Goal: Task Accomplishment & Management: Manage account settings

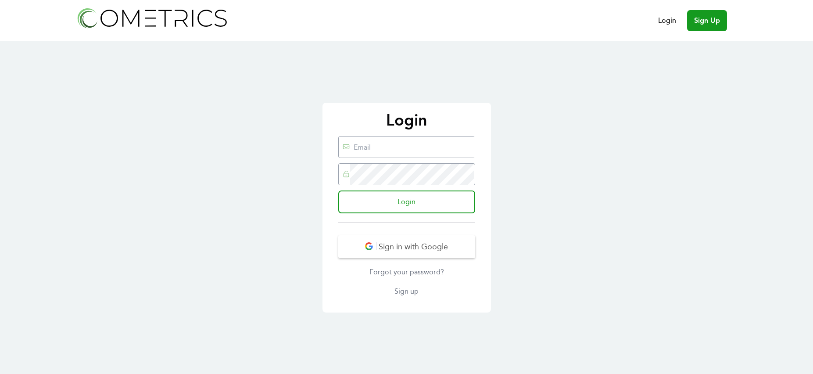
type input "[PERSON_NAME][EMAIL_ADDRESS][DOMAIN_NAME]"
click at [324, 173] on div "Login ronnie@susmon.com Login Sign in with Google Forgot your password? Sign up" at bounding box center [407, 208] width 169 height 210
click at [296, 204] on div "Login ronnie@susmon.com Login Sign in with Google Forgot your password? Sign up" at bounding box center [406, 207] width 813 height 333
click at [403, 203] on input "Login" at bounding box center [406, 202] width 137 height 23
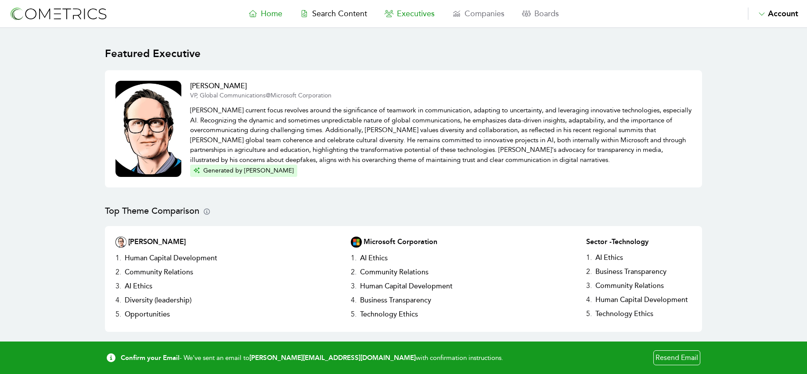
click at [417, 15] on span "Executives" at bounding box center [416, 14] width 38 height 10
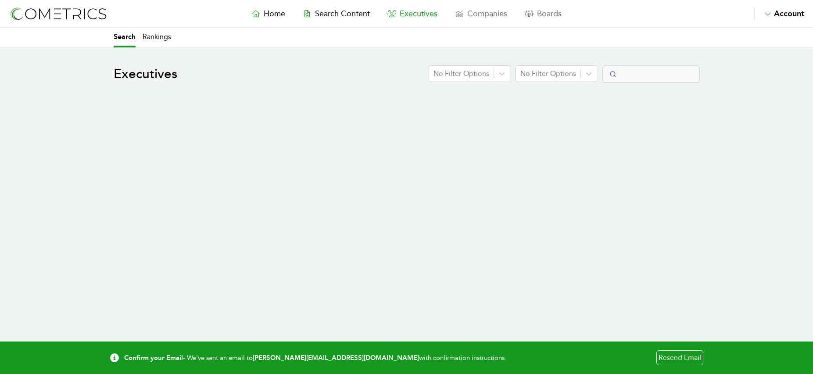
select select "50"
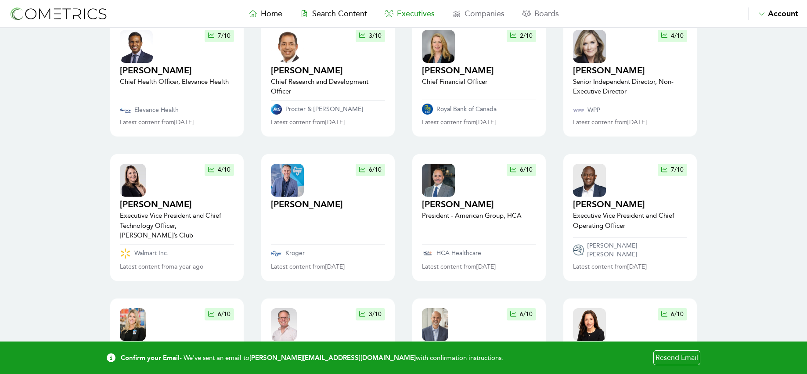
scroll to position [232, 0]
click at [677, 355] on link "Resend Email" at bounding box center [676, 357] width 47 height 15
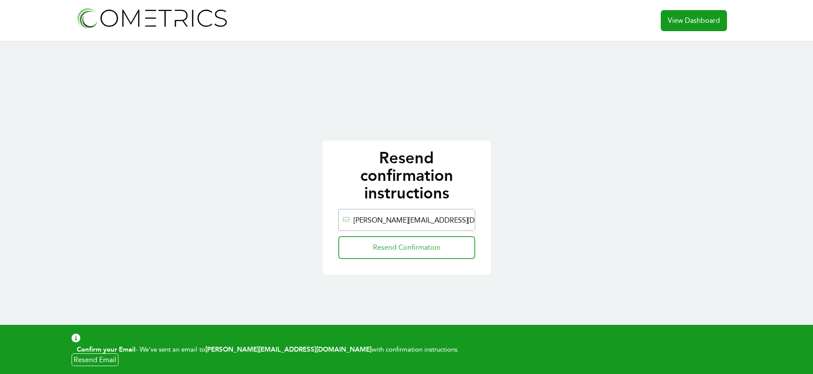
click at [424, 248] on input "Resend Confirmation" at bounding box center [406, 247] width 137 height 23
click at [99, 357] on link "Resend Email" at bounding box center [95, 359] width 47 height 13
click at [691, 19] on link "View Dashboard" at bounding box center [694, 20] width 66 height 21
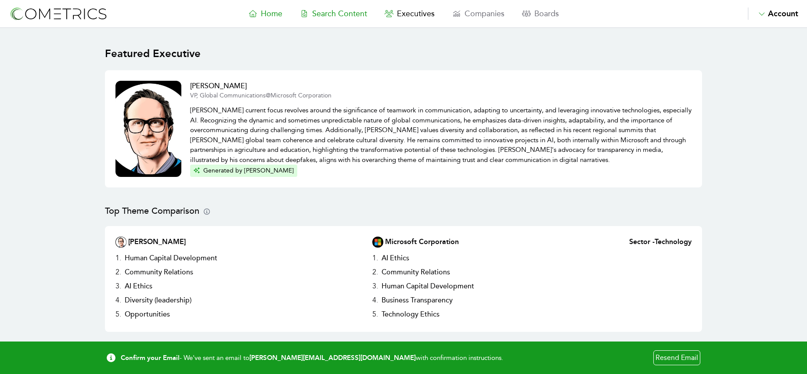
click at [343, 15] on span "Search Content" at bounding box center [339, 14] width 55 height 10
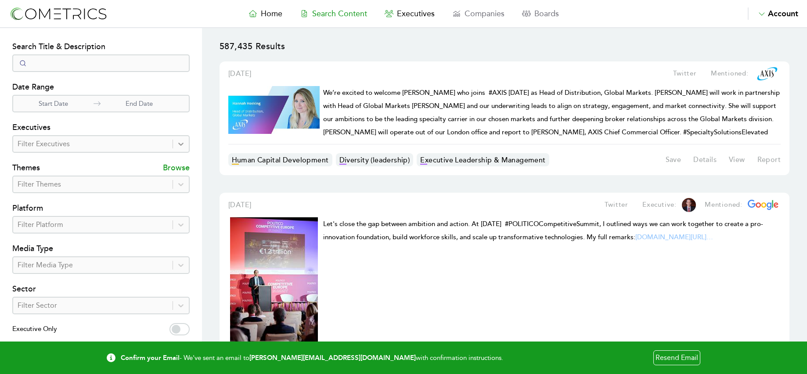
click at [182, 145] on icon at bounding box center [180, 144] width 9 height 9
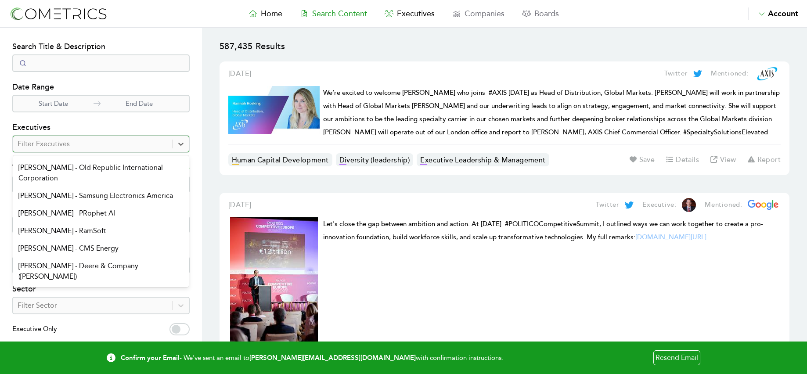
scroll to position [263, 0]
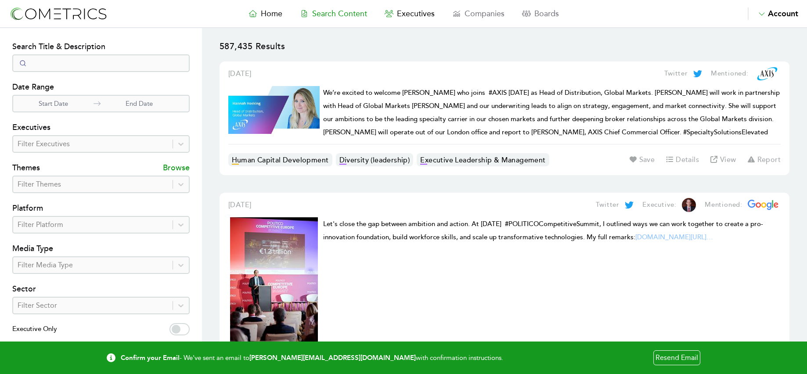
click at [530, 45] on p "587,435 Results" at bounding box center [504, 50] width 570 height 21
